Goal: Find specific page/section: Find specific page/section

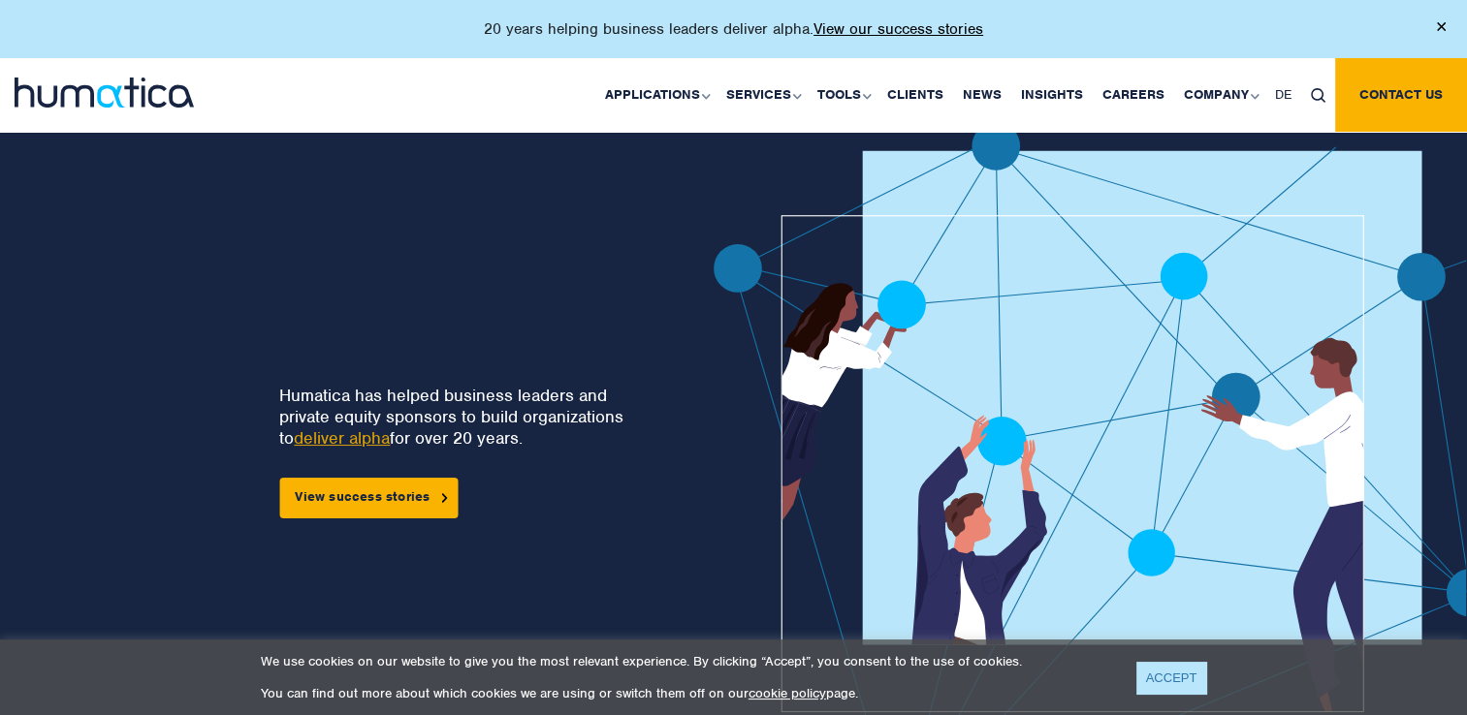
click at [1162, 680] on link "ACCEPT" at bounding box center [1171, 678] width 71 height 32
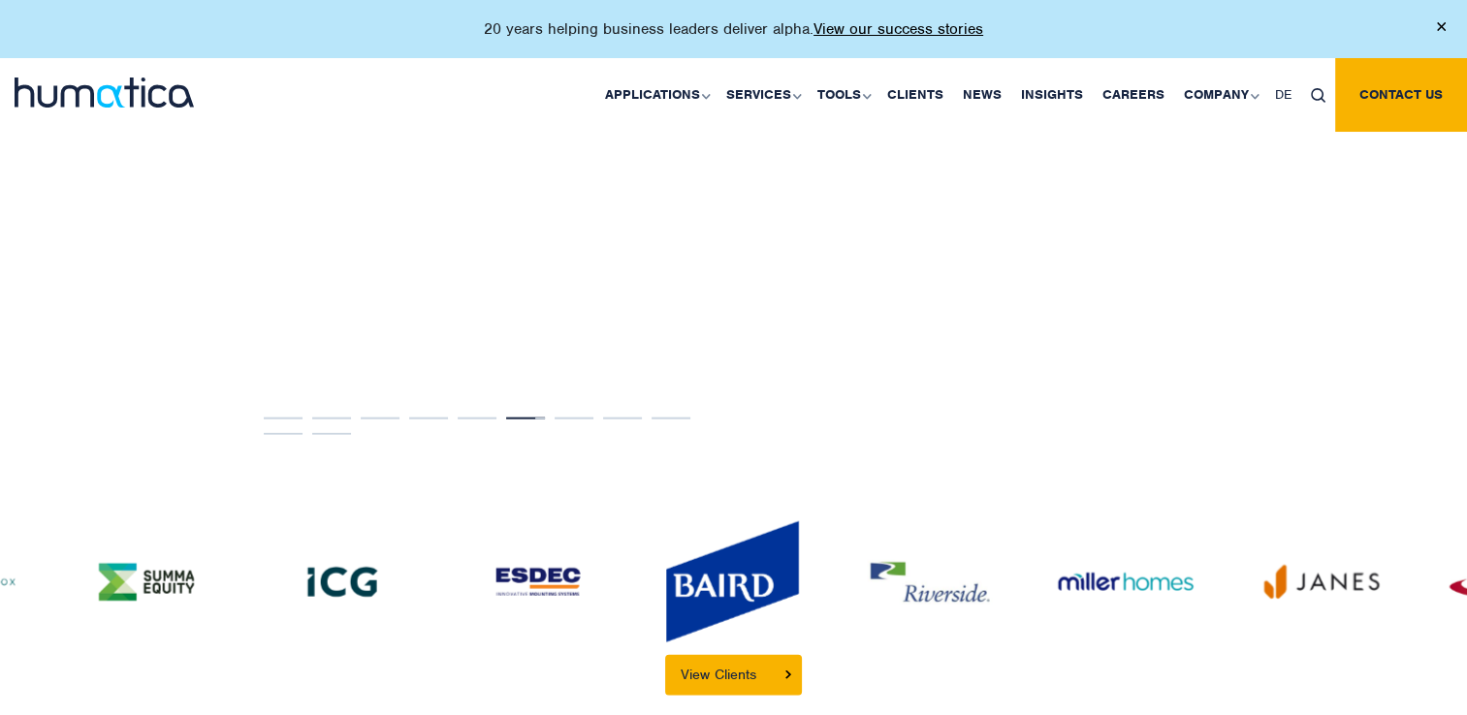
scroll to position [4093, 0]
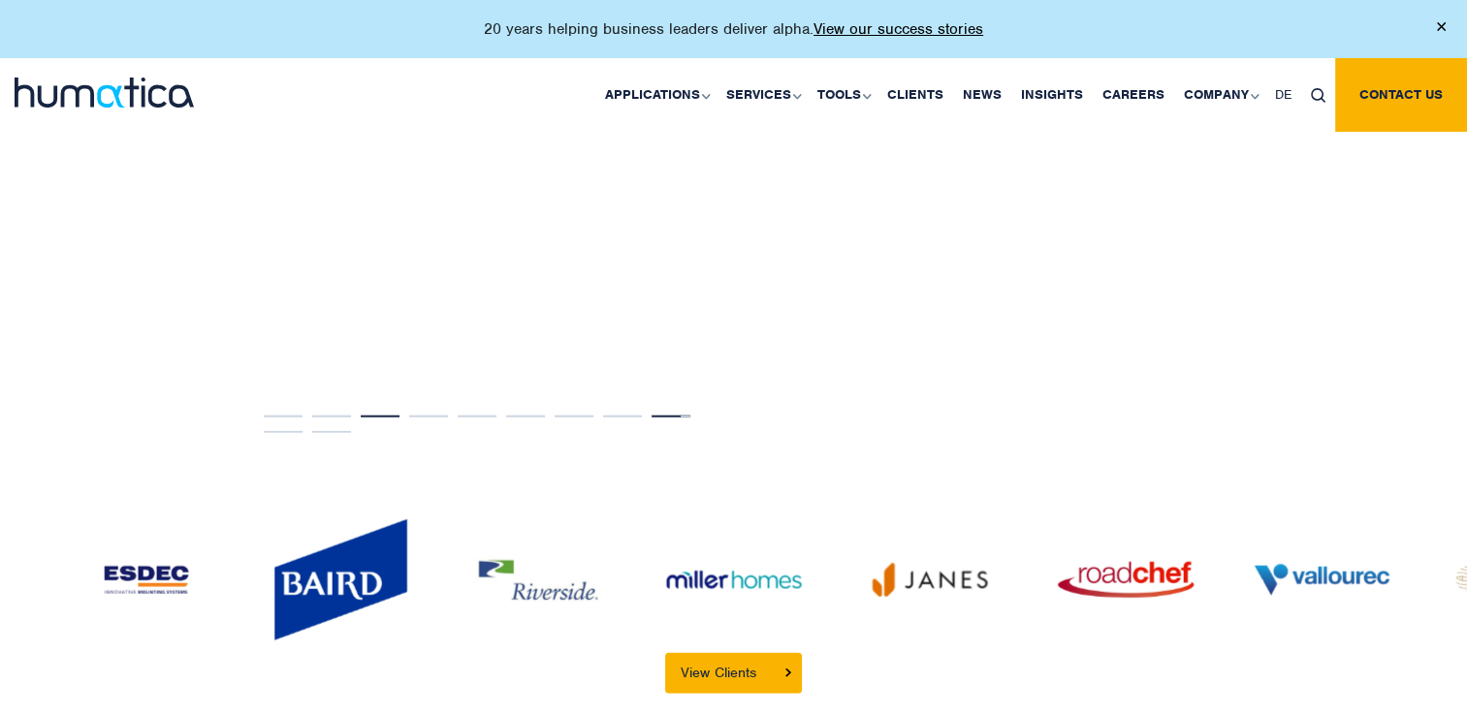
click at [375, 416] on button "3" at bounding box center [380, 417] width 39 height 2
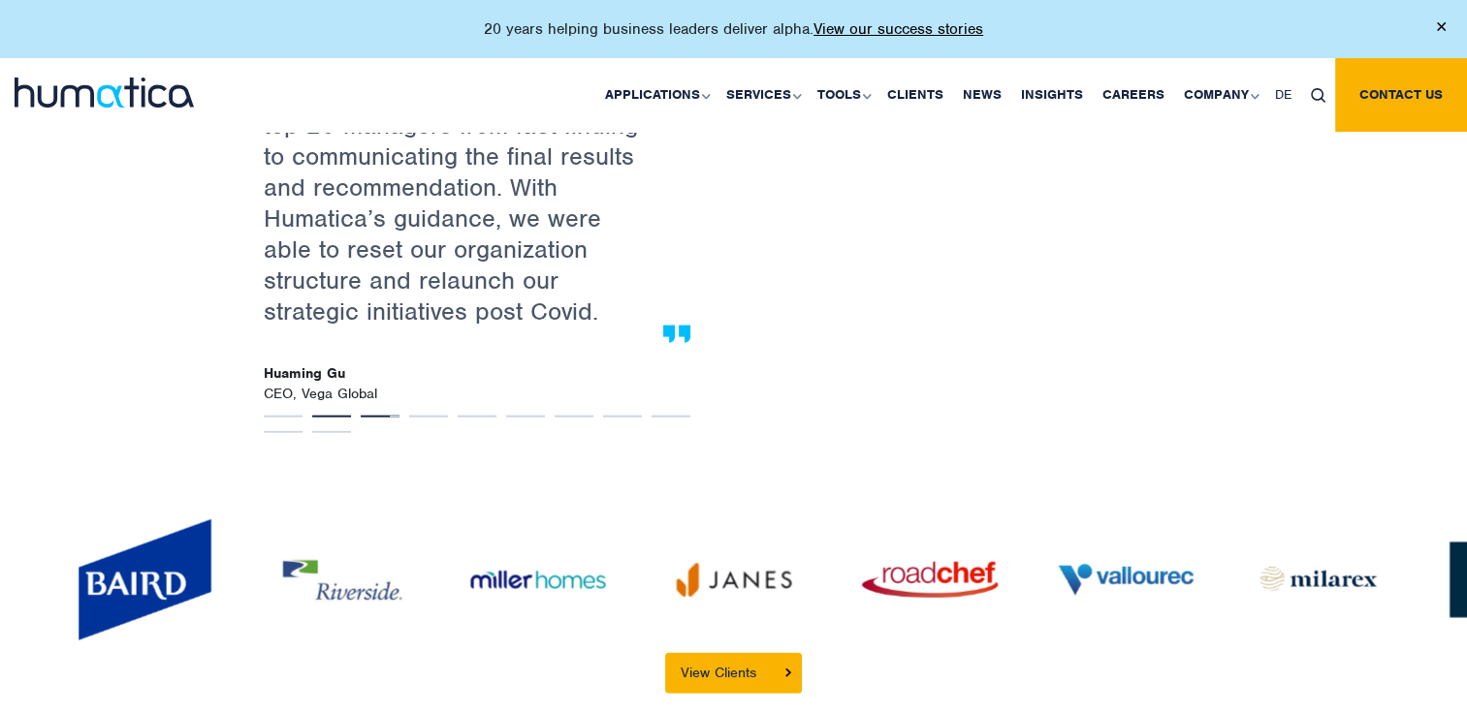
click at [319, 416] on button "2" at bounding box center [331, 417] width 39 height 2
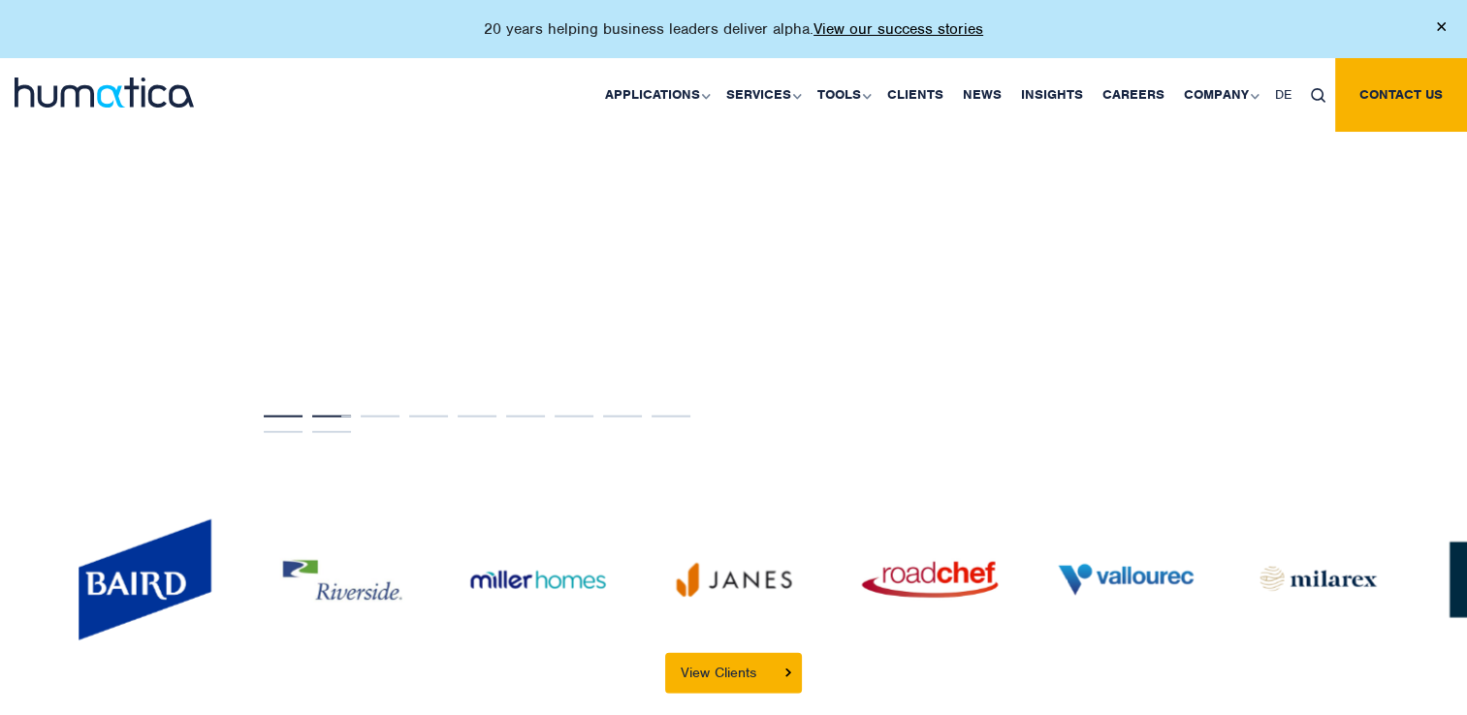
click at [279, 416] on button "1" at bounding box center [283, 417] width 39 height 2
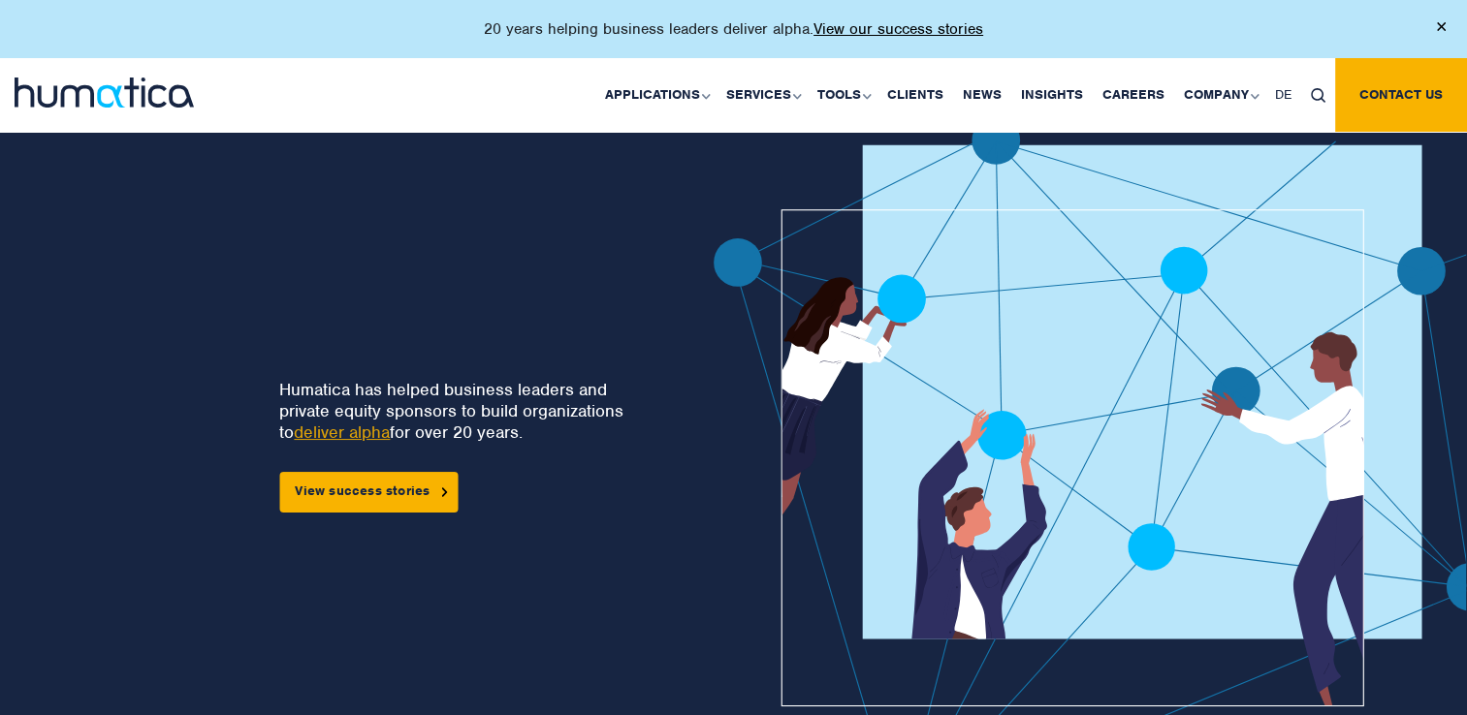
scroll to position [0, 0]
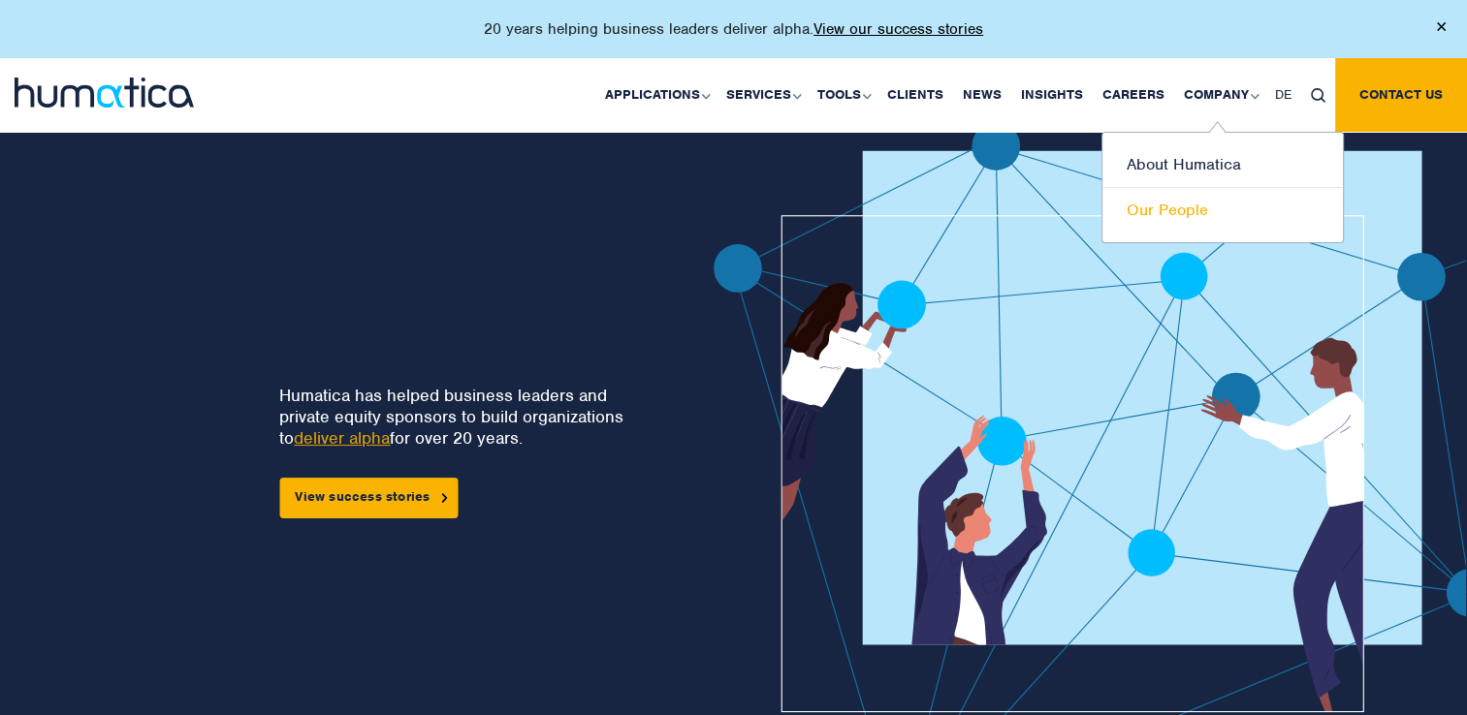
click at [1179, 204] on link "Our People" at bounding box center [1222, 210] width 240 height 45
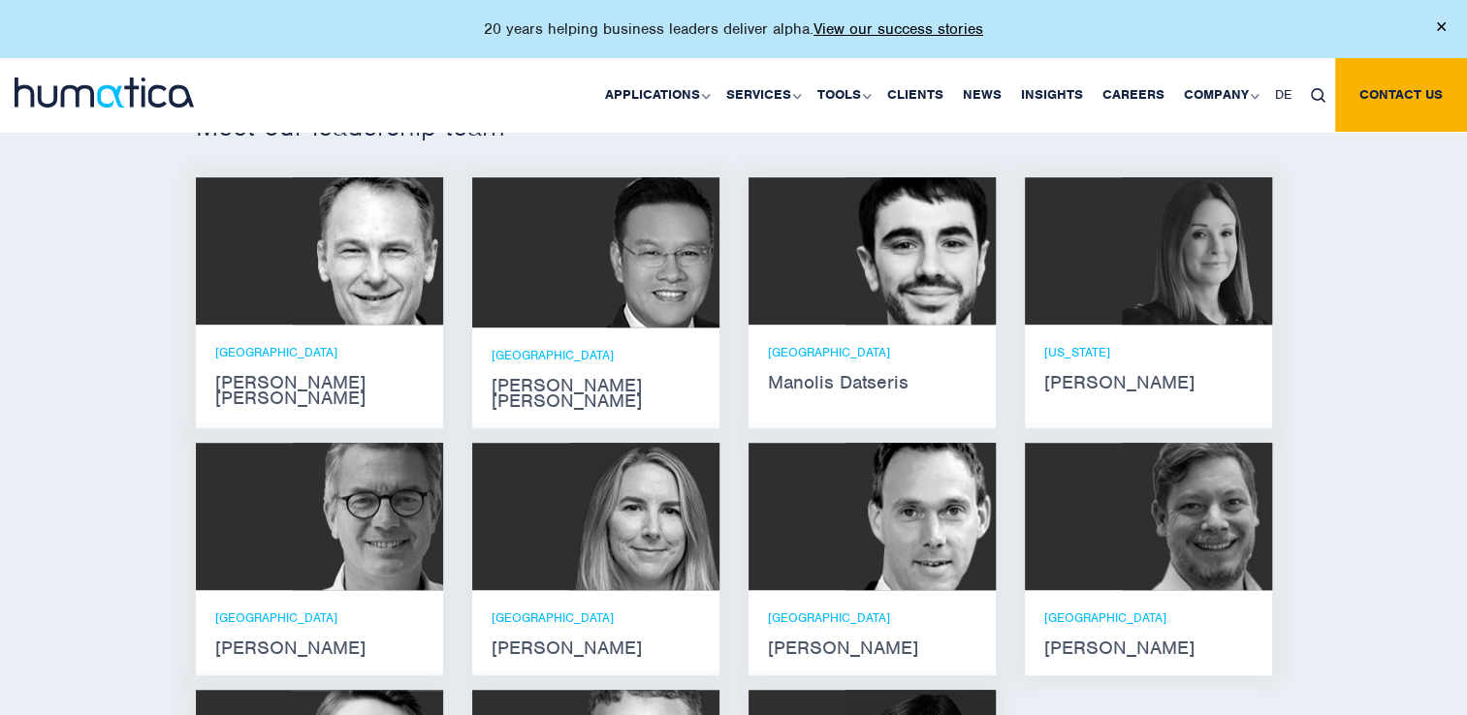
scroll to position [1193, 0]
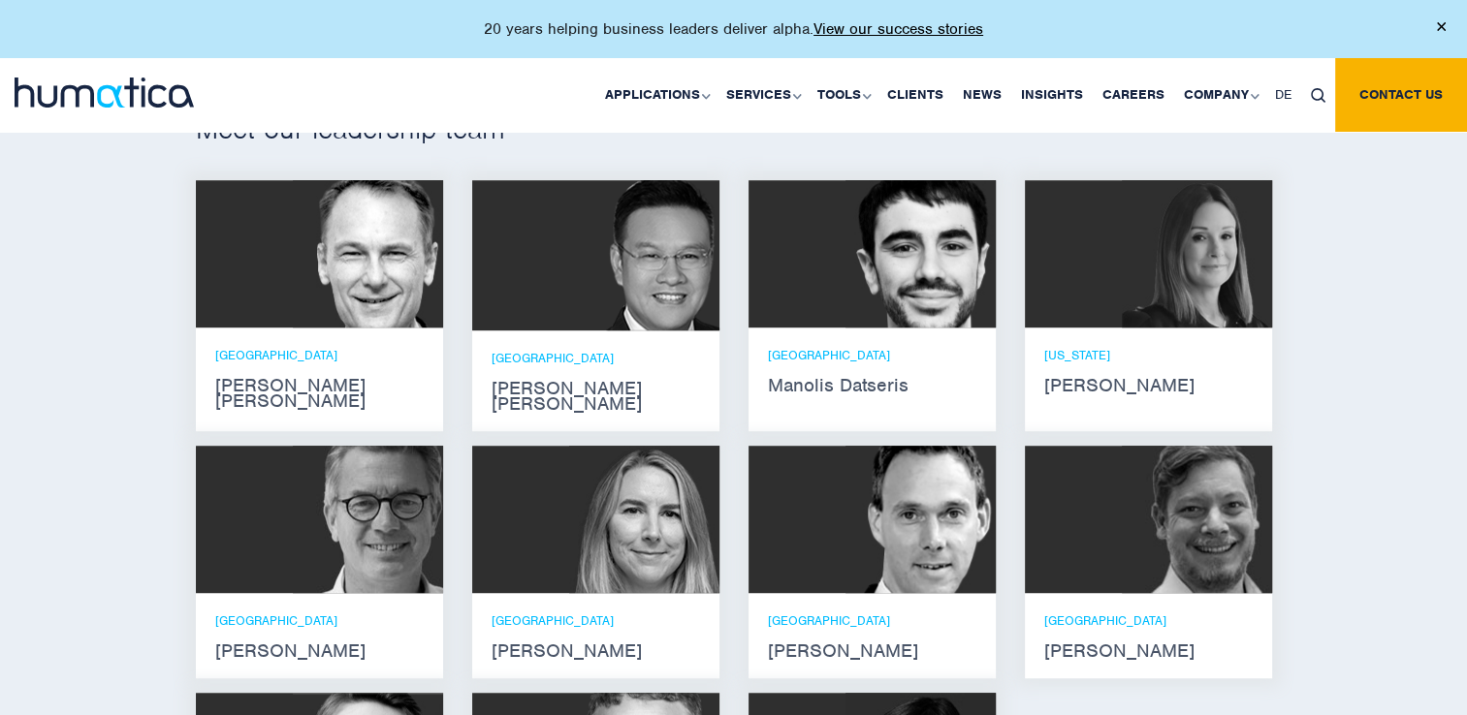
click at [1443, 25] on img at bounding box center [1441, 26] width 9 height 9
